Goal: Task Accomplishment & Management: Complete application form

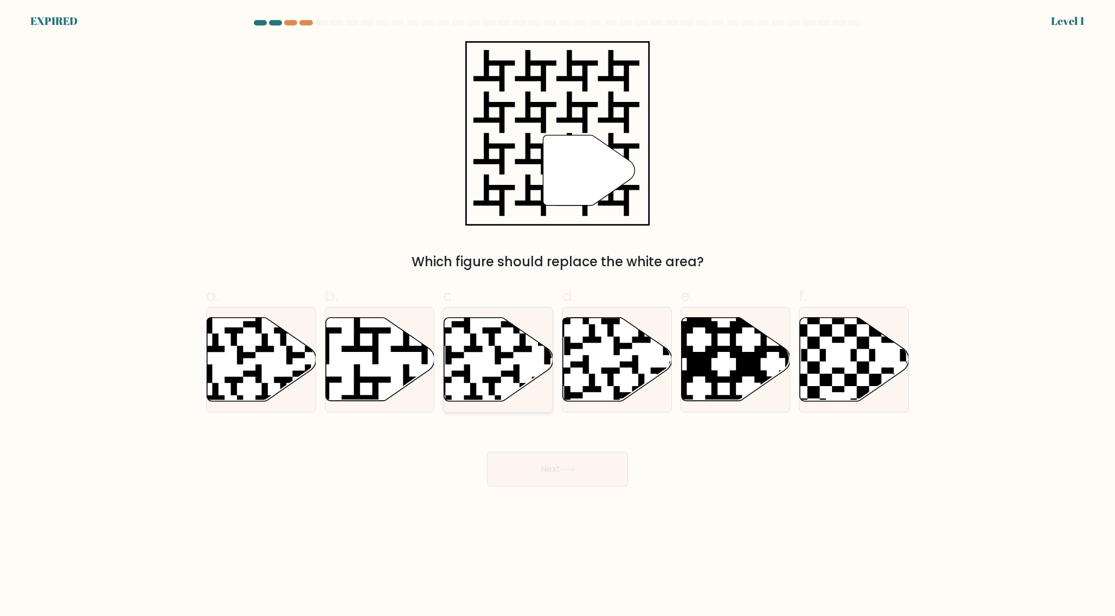
click at [501, 367] on icon at bounding box center [498, 360] width 109 height 84
click at [558, 315] on input "c." at bounding box center [558, 311] width 1 height 7
radio input "true"
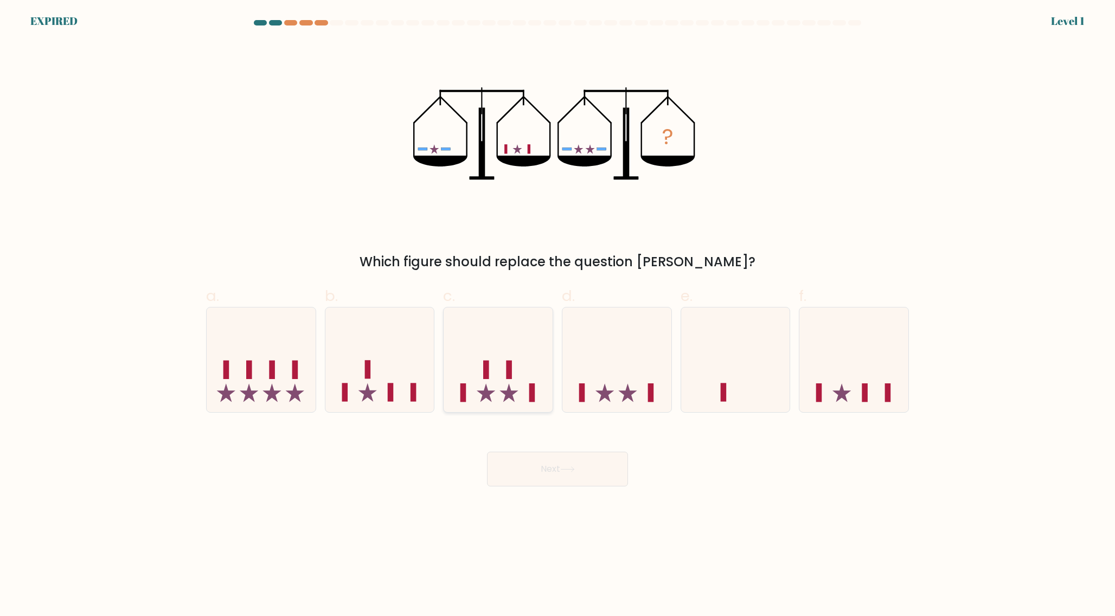
click at [476, 344] on icon at bounding box center [498, 360] width 109 height 90
click at [558, 315] on input "c." at bounding box center [558, 311] width 1 height 7
radio input "true"
click at [557, 464] on button "Next" at bounding box center [557, 469] width 141 height 35
click at [566, 464] on button "Next" at bounding box center [557, 469] width 141 height 35
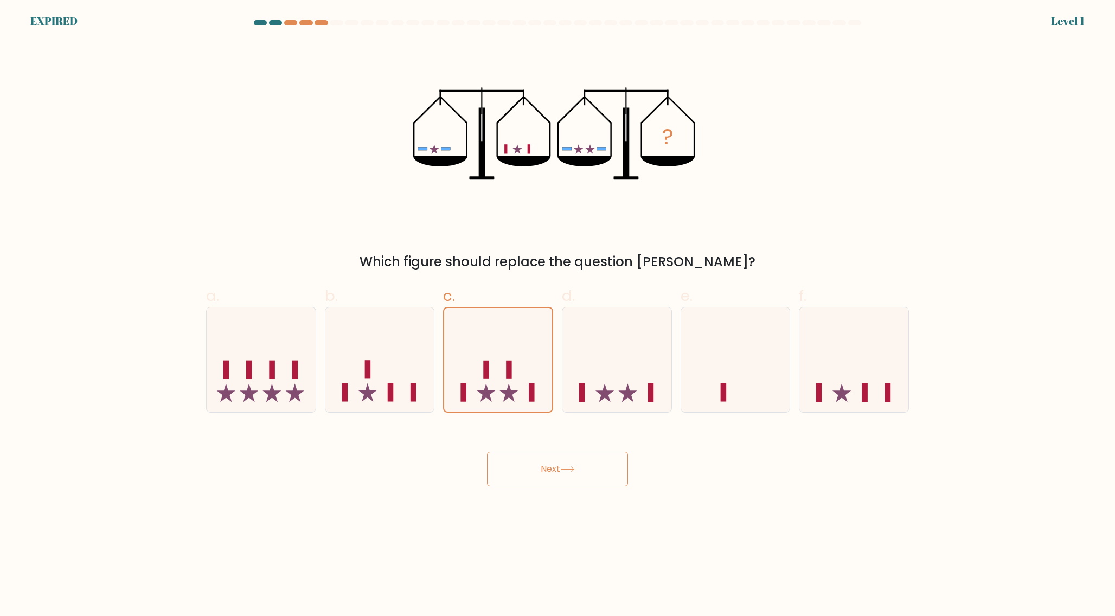
click at [553, 453] on button "Next" at bounding box center [557, 469] width 141 height 35
